Goal: Task Accomplishment & Management: Manage account settings

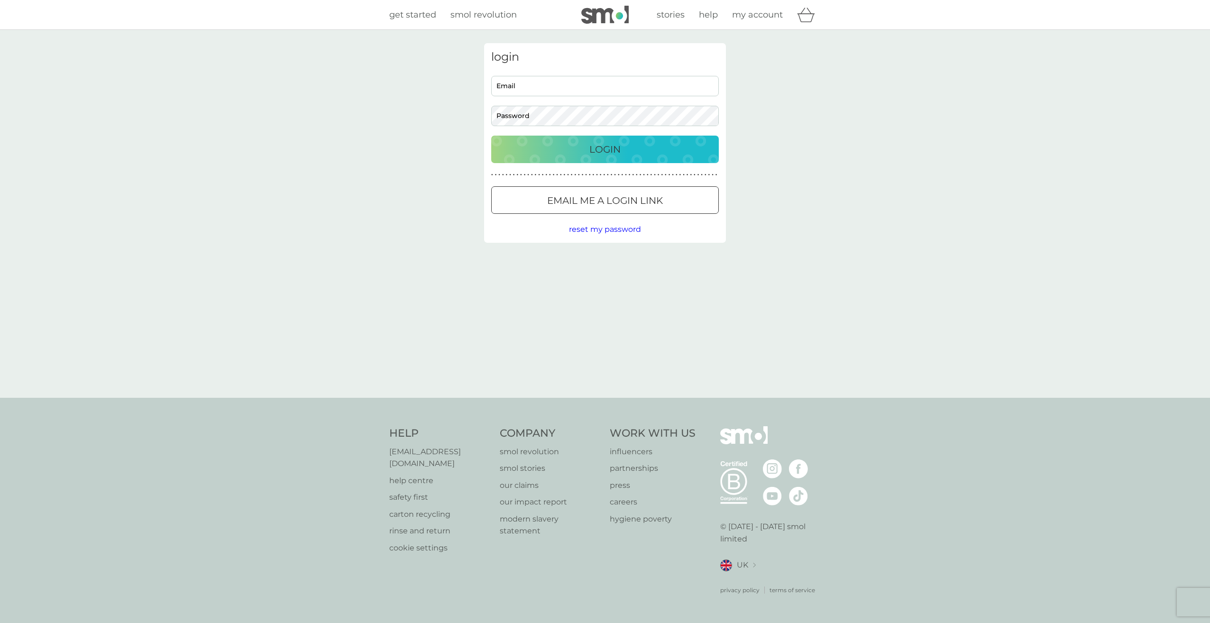
click at [647, 85] on input "Email" at bounding box center [605, 86] width 228 height 20
type input "[EMAIL_ADDRESS][DOMAIN_NAME]"
click at [615, 153] on p "Login" at bounding box center [604, 149] width 31 height 15
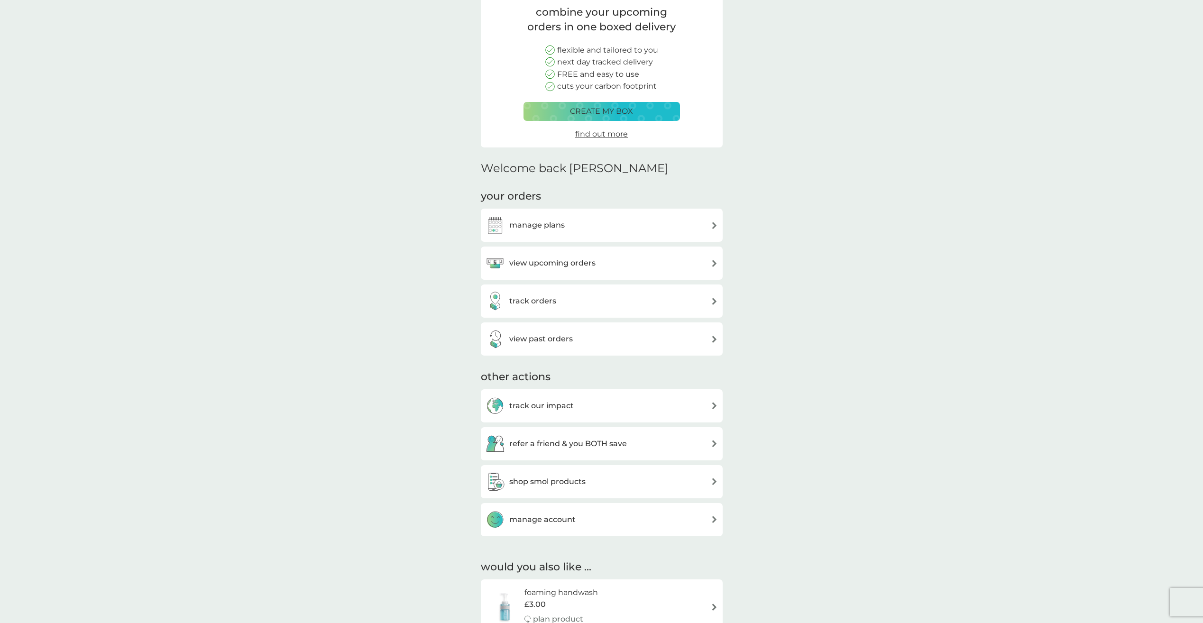
scroll to position [95, 0]
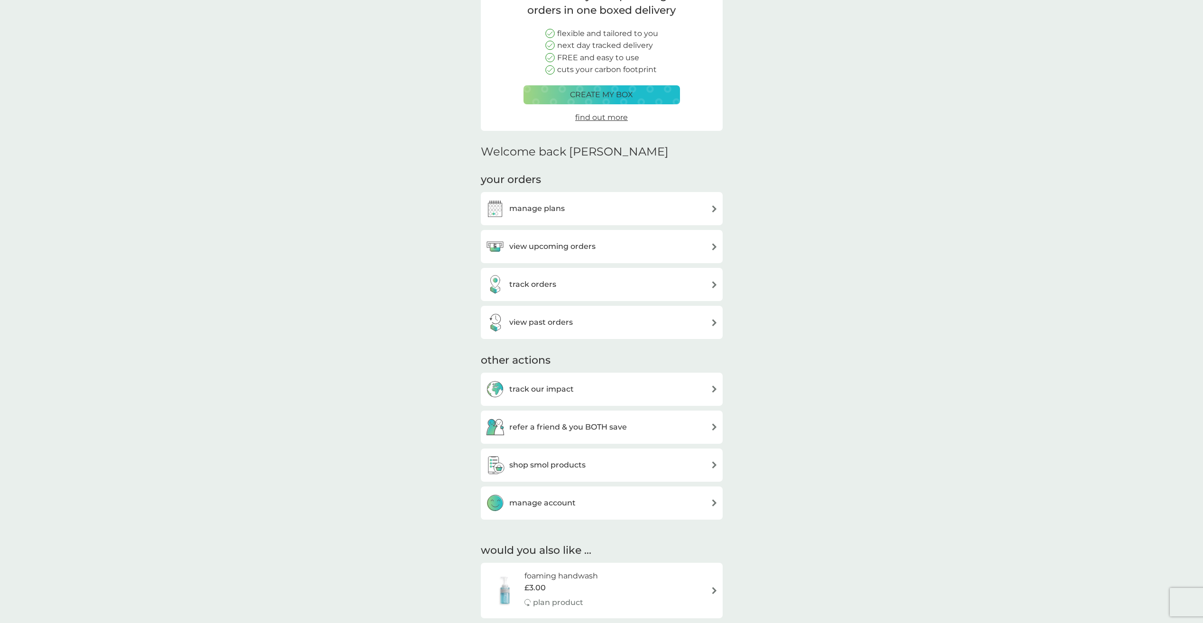
click at [712, 426] on img at bounding box center [714, 426] width 7 height 7
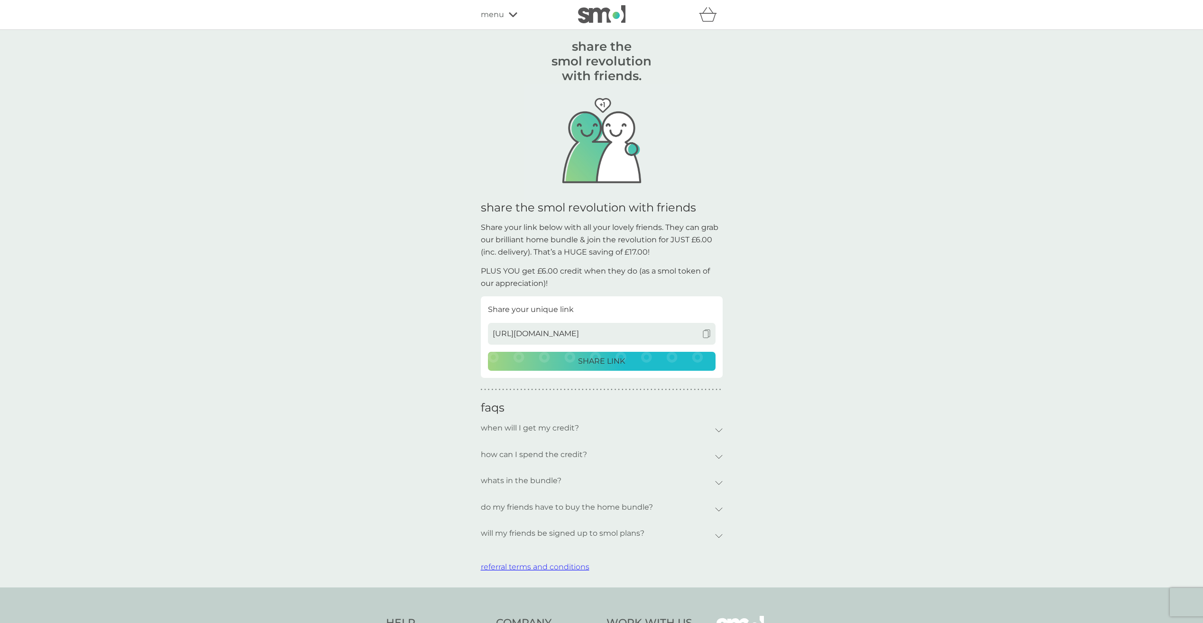
click at [624, 359] on p "SHARE LINK" at bounding box center [601, 361] width 47 height 12
click at [621, 363] on p "SHARE LINK" at bounding box center [601, 361] width 47 height 12
click at [720, 431] on icon at bounding box center [719, 430] width 8 height 4
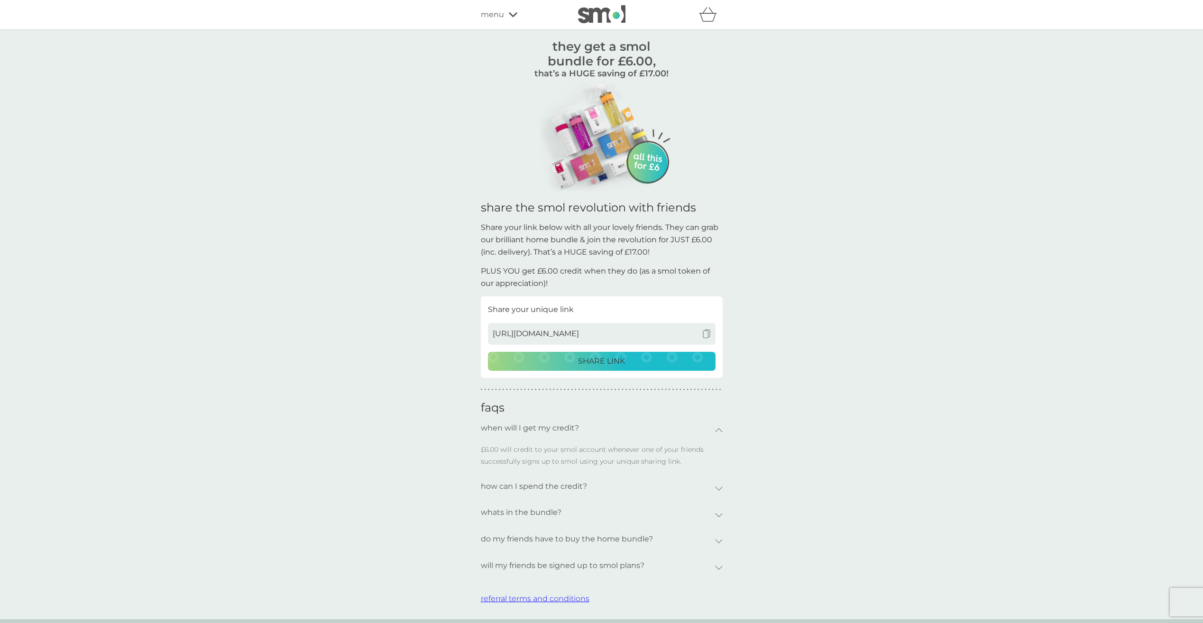
click at [715, 515] on icon at bounding box center [719, 515] width 8 height 4
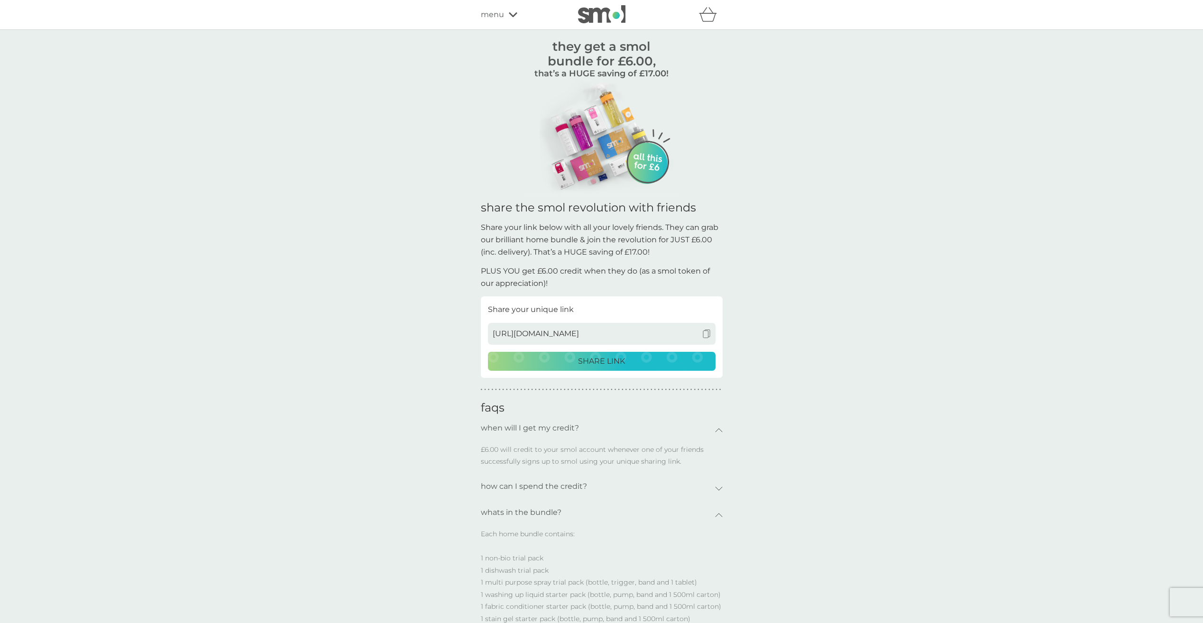
click at [487, 17] on span "menu" at bounding box center [492, 15] width 23 height 12
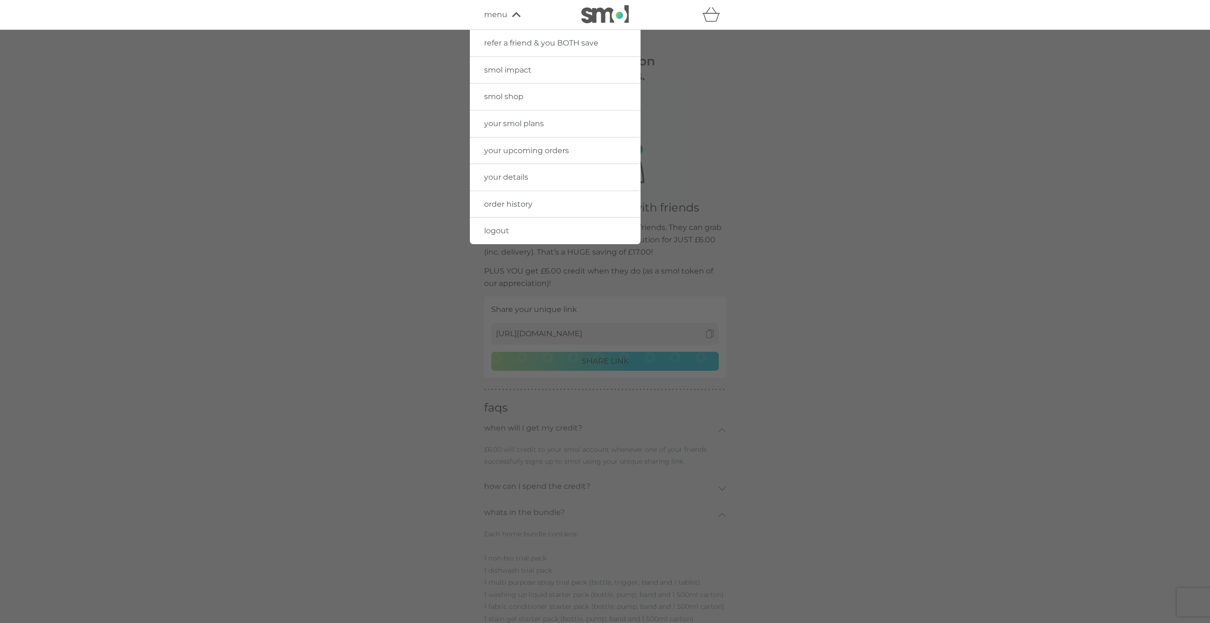
click at [529, 149] on span "your upcoming orders" at bounding box center [526, 150] width 85 height 9
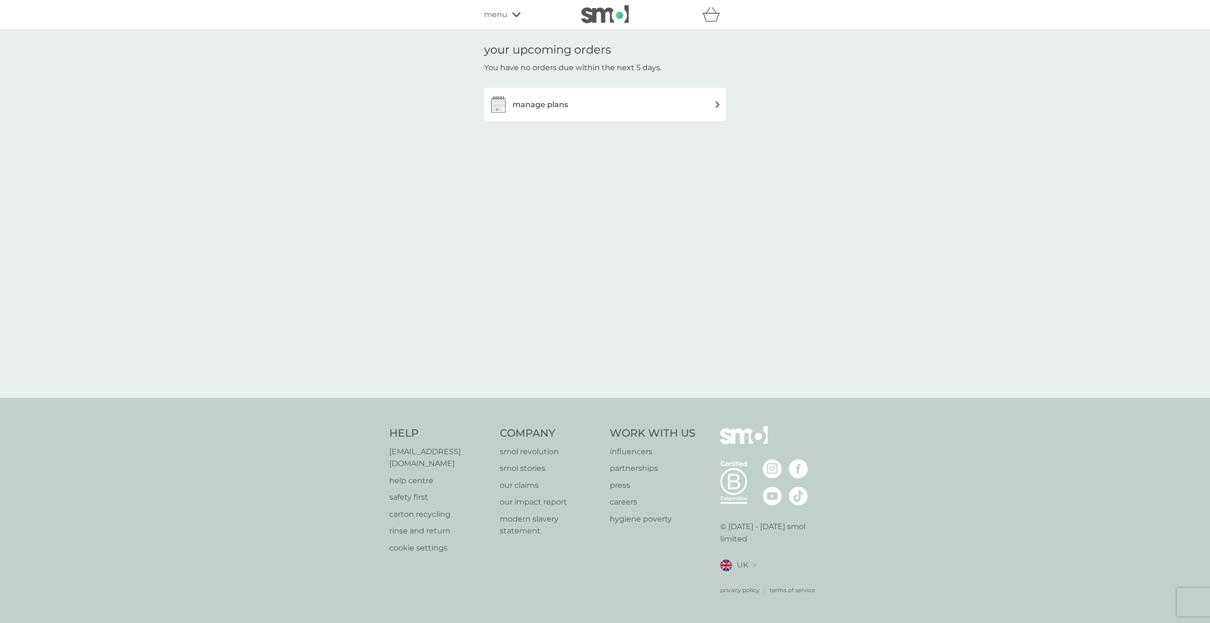
click at [717, 102] on img at bounding box center [717, 104] width 7 height 7
